Goal: Information Seeking & Learning: Understand process/instructions

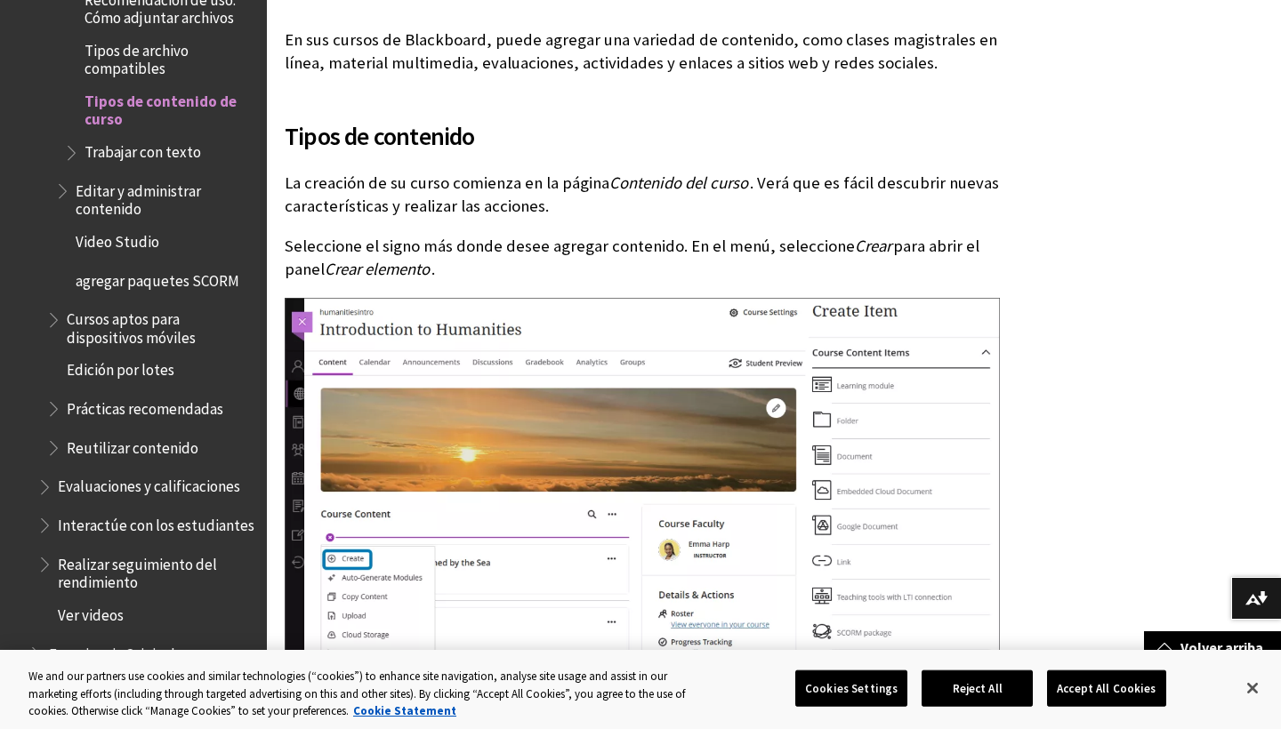
scroll to position [1002, 0]
click at [123, 472] on span "Evaluaciones y calificaciones" at bounding box center [149, 484] width 182 height 24
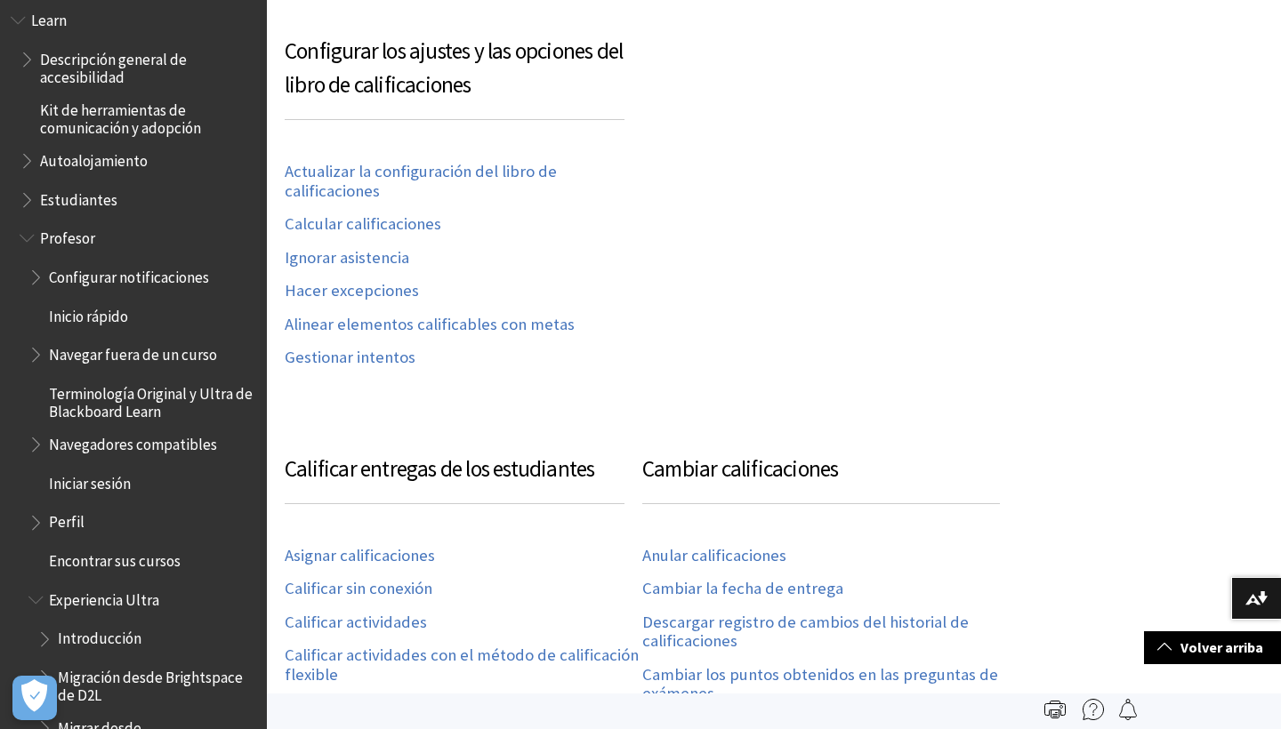
scroll to position [1355, 0]
click at [100, 304] on span "Inicio rápido" at bounding box center [88, 316] width 79 height 24
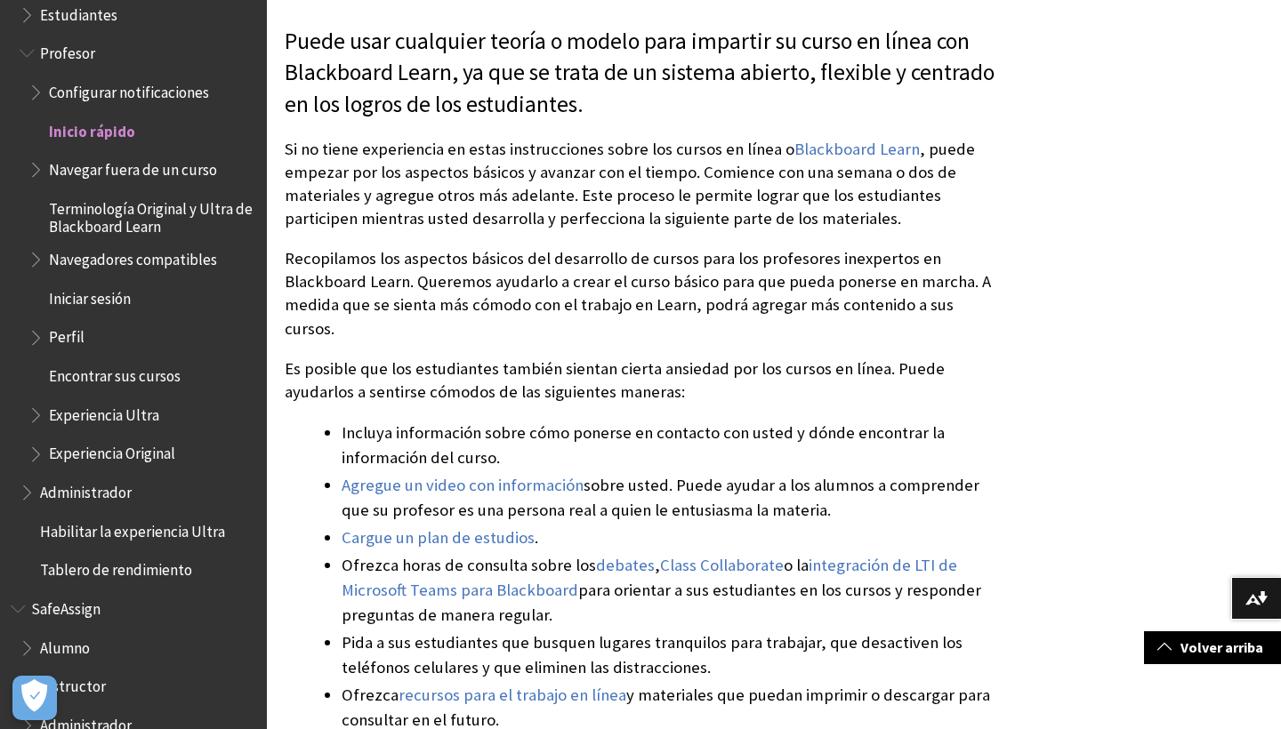
scroll to position [305, 0]
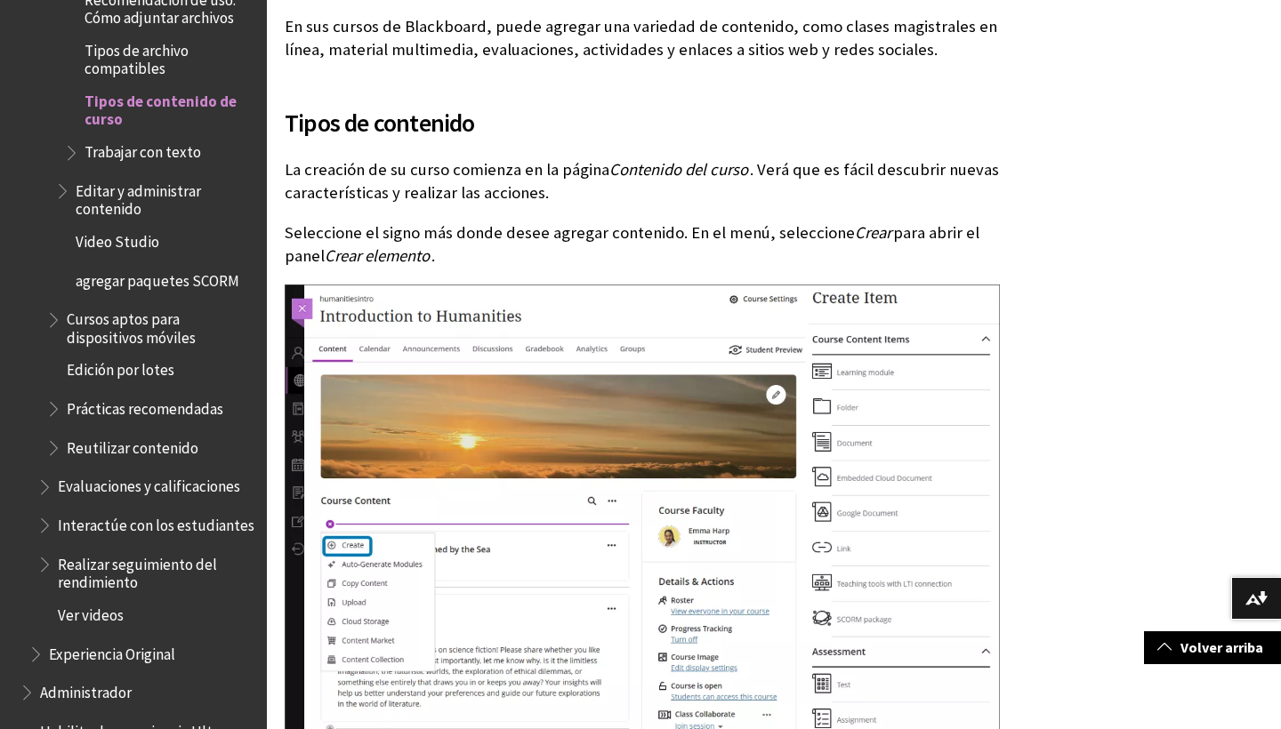
scroll to position [1017, 0]
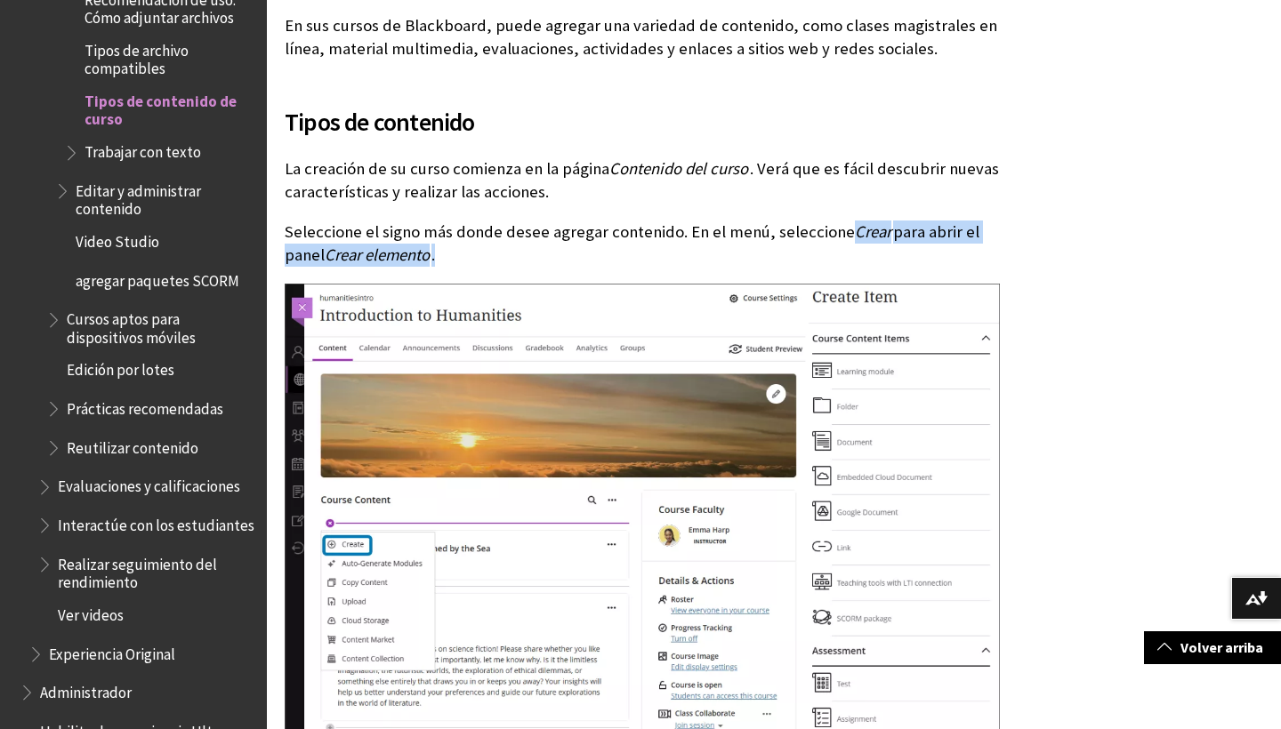
drag, startPoint x: 837, startPoint y: 226, endPoint x: 856, endPoint y: 253, distance: 33.8
click at [856, 253] on p "Seleccione el signo más donde desee agregar contenido. En el menú, seleccione C…" at bounding box center [642, 244] width 715 height 46
copy p "Crear para abrir el panel Crear elemento ."
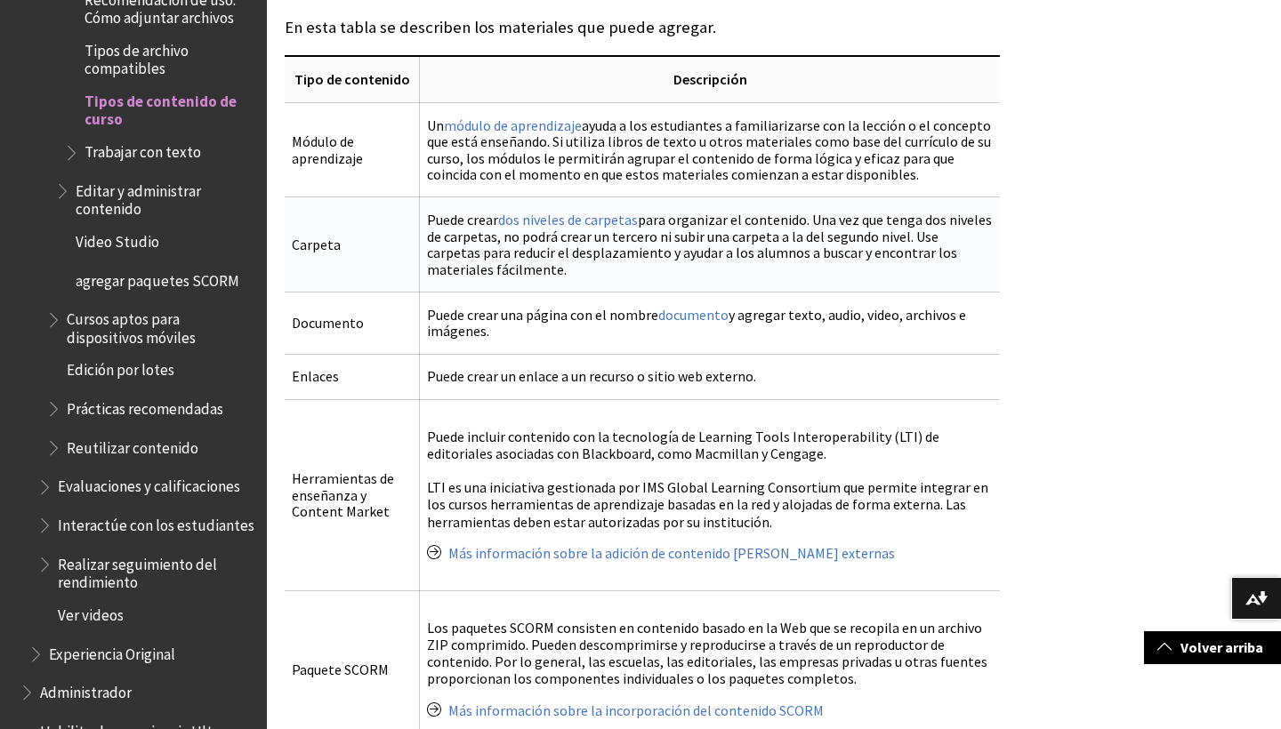
scroll to position [1760, 0]
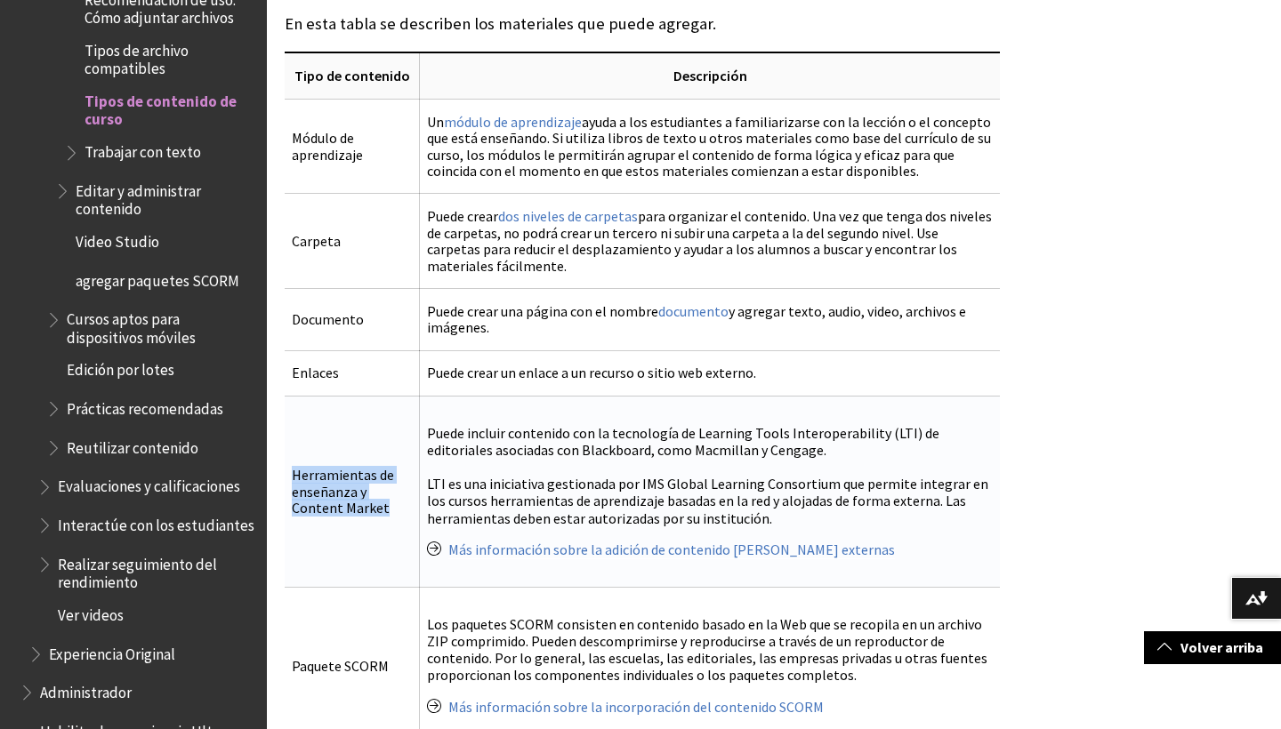
drag, startPoint x: 290, startPoint y: 431, endPoint x: 339, endPoint y: 508, distance: 90.8
click at [339, 508] on td "Herramientas de enseñanza y Content Market" at bounding box center [352, 491] width 135 height 191
copy td "Herramientas de enseñanza y Content Market"
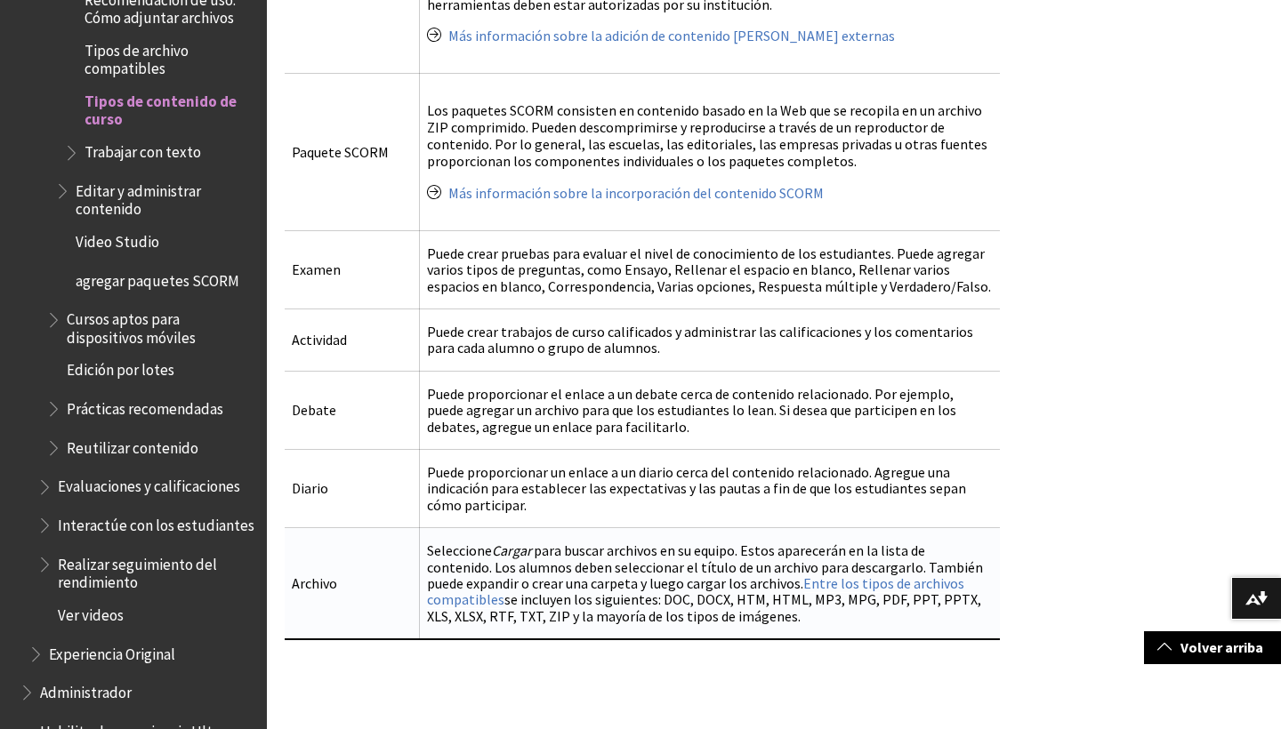
scroll to position [2272, 0]
